Goal: Task Accomplishment & Management: Complete application form

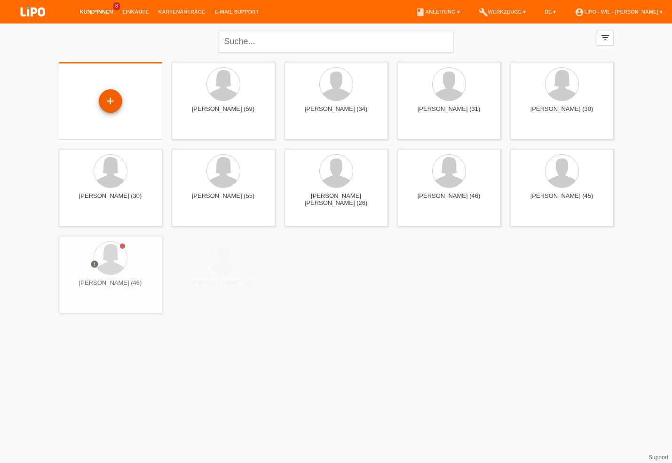
click at [114, 102] on div "+" at bounding box center [111, 101] width 24 height 24
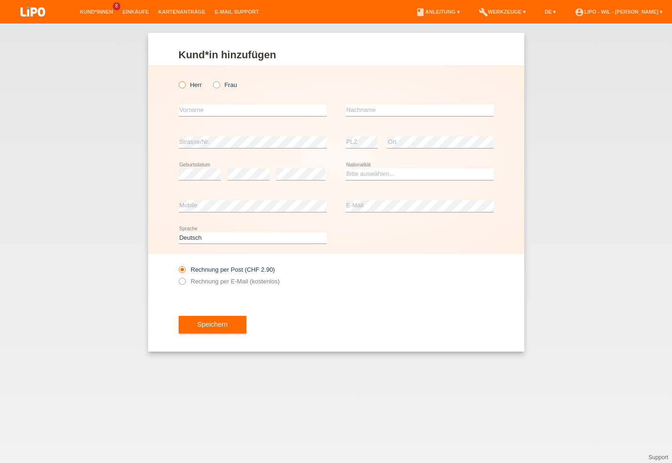
click at [177, 80] on icon at bounding box center [177, 80] width 0 height 0
click at [181, 86] on input "Herr" at bounding box center [182, 84] width 6 height 6
radio input "true"
click at [182, 107] on input "text" at bounding box center [253, 110] width 148 height 12
type input "Tafil"
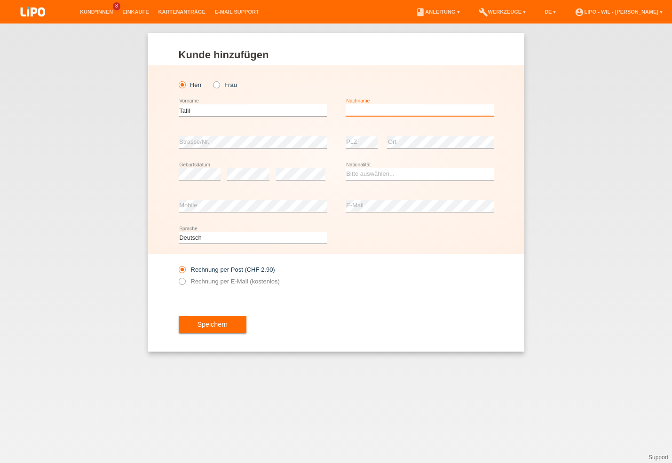
click at [383, 107] on input "text" at bounding box center [420, 110] width 148 height 12
type input "Mehazi"
click at [355, 177] on select "Bitte auswählen... Schweiz Deutschland Liechtenstein Österreich ------------ Af…" at bounding box center [420, 173] width 148 height 11
select select "MK"
click at [0, 0] on option "Mazedonien" at bounding box center [0, 0] width 0 height 0
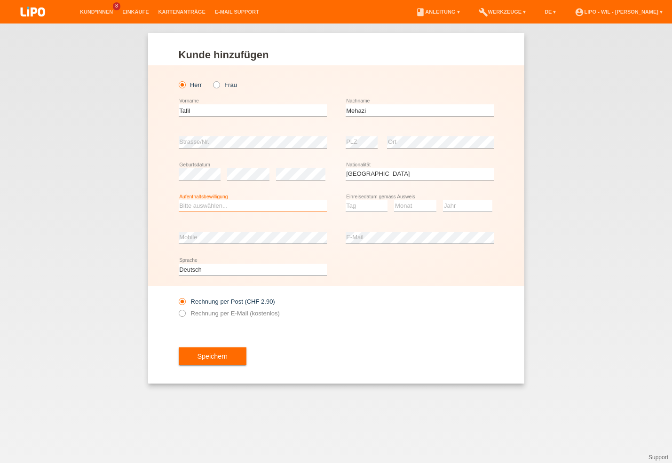
click at [179, 200] on select "Bitte auswählen... C B B - Flüchtlingsstatus Andere" at bounding box center [253, 205] width 148 height 11
select select "B"
click at [0, 0] on option "B" at bounding box center [0, 0] width 0 height 0
click at [346, 200] on select "Tag 01 02 03 04 05 06 07 08 09 10 11" at bounding box center [367, 205] width 42 height 11
select select "03"
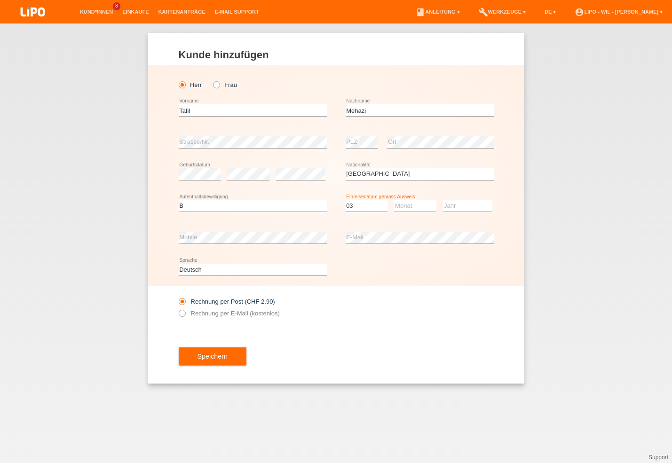
click at [0, 0] on option "03" at bounding box center [0, 0] width 0 height 0
click at [394, 200] on select "Monat 01 02 03 04 05 06 07 08 09 10 11" at bounding box center [415, 205] width 42 height 11
select select "09"
click at [0, 0] on option "09" at bounding box center [0, 0] width 0 height 0
click at [443, 200] on select "Jahr 2025 2024 2023 2022 2021 2020 2019 2018 2017 2016 2015 2014 2013 2012 2011…" at bounding box center [467, 205] width 49 height 11
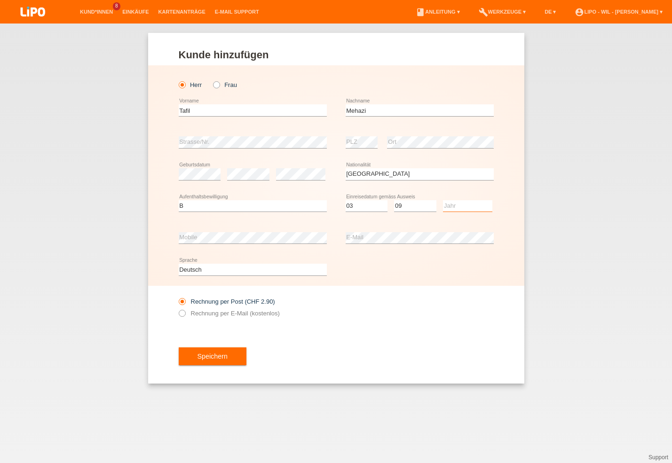
select select "2023"
click at [0, 0] on option "2023" at bounding box center [0, 0] width 0 height 0
click at [179, 264] on select "Deutsch Français Italiano English" at bounding box center [253, 269] width 148 height 11
select select "it"
click at [0, 0] on option "Italiano" at bounding box center [0, 0] width 0 height 0
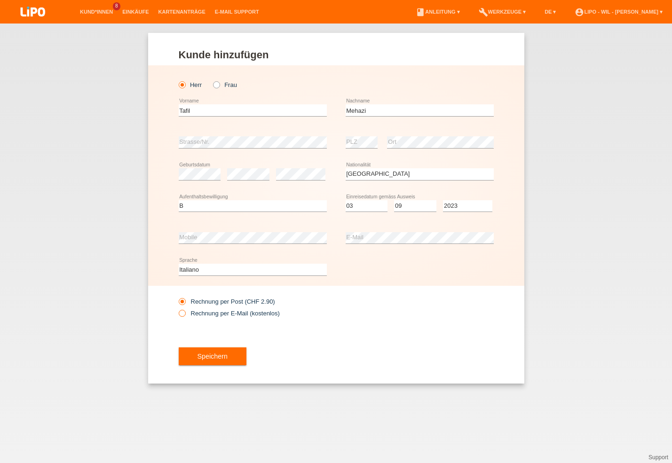
click at [177, 308] on icon at bounding box center [177, 308] width 0 height 0
click at [183, 315] on input "Rechnung per E-Mail (kostenlos)" at bounding box center [182, 316] width 6 height 12
radio input "true"
click at [202, 359] on span "Speichern" at bounding box center [212, 357] width 30 height 8
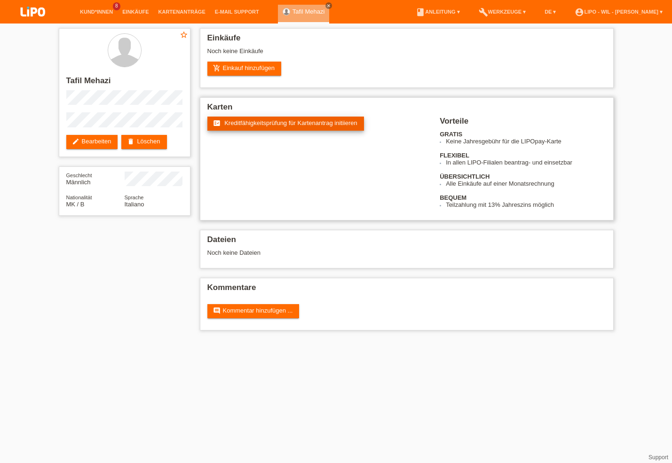
click at [249, 126] on span "Kreditfähigkeitsprüfung für Kartenantrag initiieren" at bounding box center [290, 122] width 133 height 7
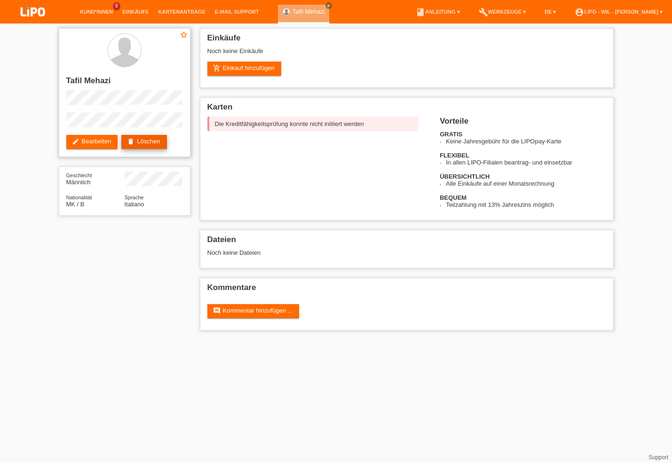
click at [161, 141] on link "delete Löschen" at bounding box center [143, 142] width 45 height 14
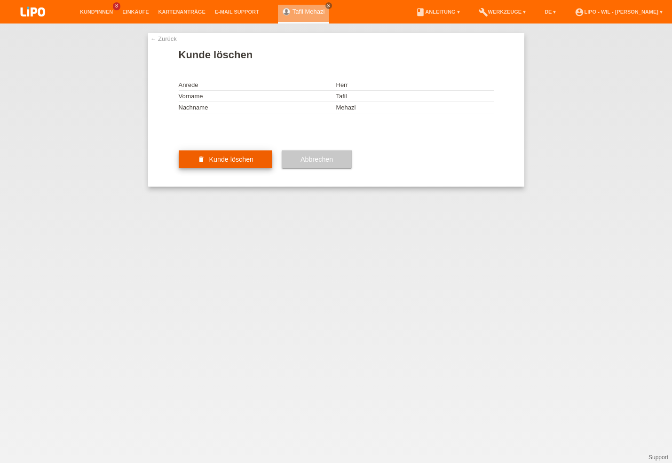
click at [219, 163] on span "Kunde löschen" at bounding box center [231, 160] width 45 height 8
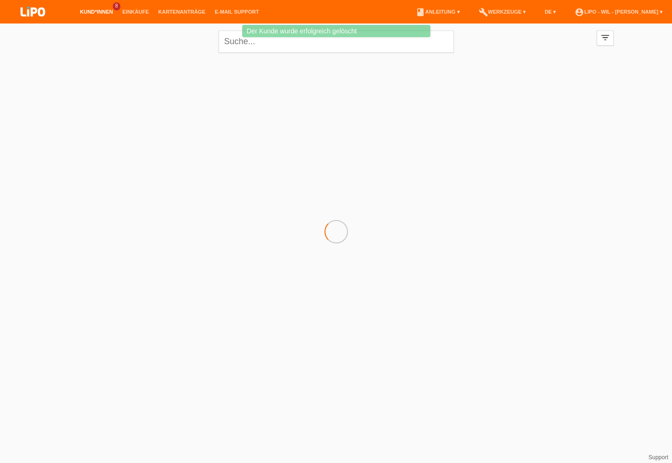
click at [586, 18] on li "account_circle LIPO - Wil - [PERSON_NAME] ▾" at bounding box center [618, 12] width 97 height 24
click at [585, 16] on li "account_circle LIPO - Wil - [PERSON_NAME] ▾" at bounding box center [618, 12] width 97 height 24
click at [585, 12] on link "account_circle LIPO - Wil - [PERSON_NAME] ▾" at bounding box center [618, 12] width 97 height 6
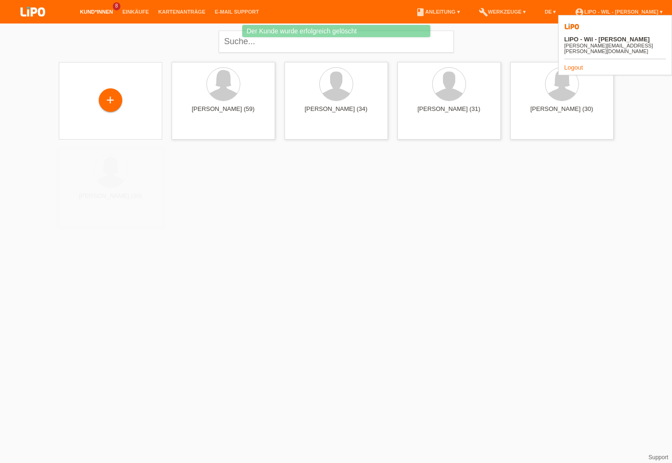
click at [580, 64] on link "Logout" at bounding box center [573, 67] width 19 height 7
